Goal: Task Accomplishment & Management: Complete application form

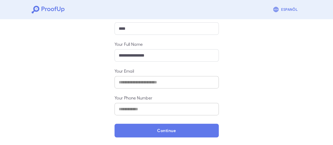
scroll to position [93, 0]
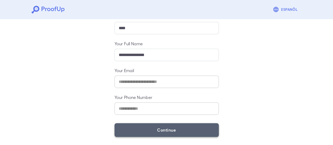
click at [151, 129] on button "Continue" at bounding box center [166, 130] width 104 height 14
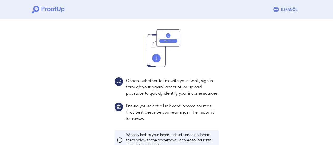
scroll to position [86, 0]
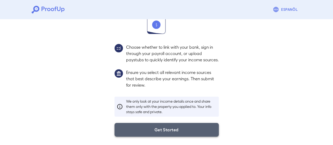
click at [173, 129] on button "Get Started" at bounding box center [166, 130] width 104 height 14
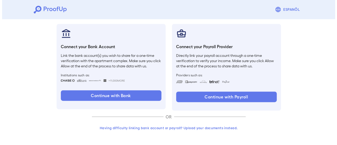
scroll to position [56, 0]
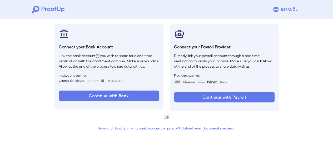
click at [210, 128] on button "Having difficulty linking bank account or payroll? Upload your documents instea…" at bounding box center [167, 127] width 154 height 9
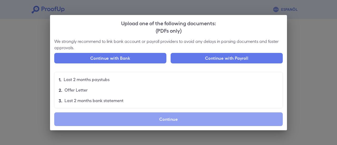
click at [175, 118] on label "Continue" at bounding box center [168, 119] width 228 height 14
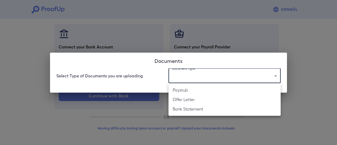
click at [212, 74] on body "Espanõl Go back How Would You Like to Verify Your Income? There are multiple wa…" at bounding box center [168, 44] width 337 height 201
click at [199, 111] on li "Bank Statement" at bounding box center [224, 108] width 112 height 9
type input "**********"
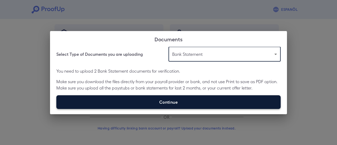
click at [141, 101] on label "Continue" at bounding box center [168, 102] width 224 height 14
click at [57, 109] on input "Continue" at bounding box center [56, 109] width 0 height 0
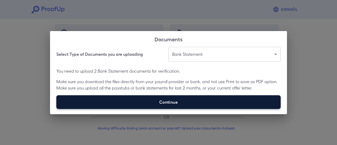
type input "**********"
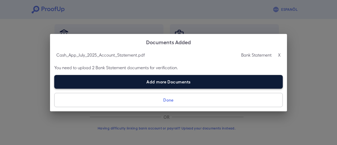
click at [167, 83] on label "Add more Documents" at bounding box center [168, 82] width 228 height 14
click at [54, 88] on input "Add more Documents" at bounding box center [54, 88] width 0 height 0
type input "**********"
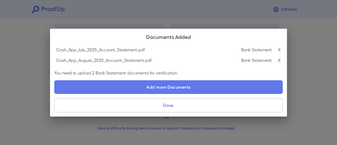
click at [189, 106] on button "Done" at bounding box center [168, 105] width 228 height 14
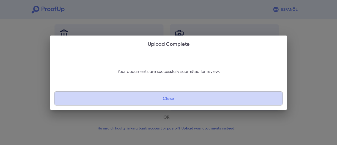
click at [196, 102] on button "Close" at bounding box center [168, 98] width 228 height 14
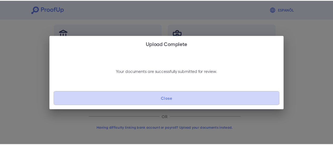
scroll to position [17, 0]
